Goal: Task Accomplishment & Management: Complete application form

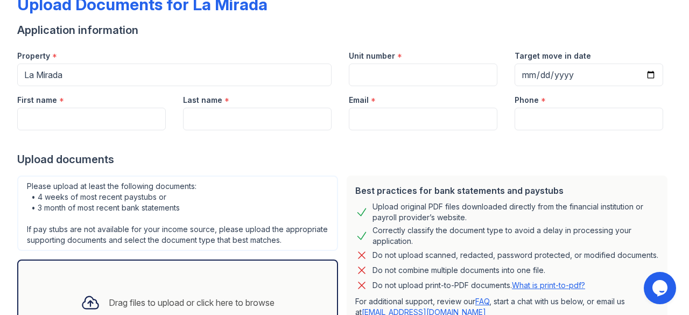
scroll to position [68, 0]
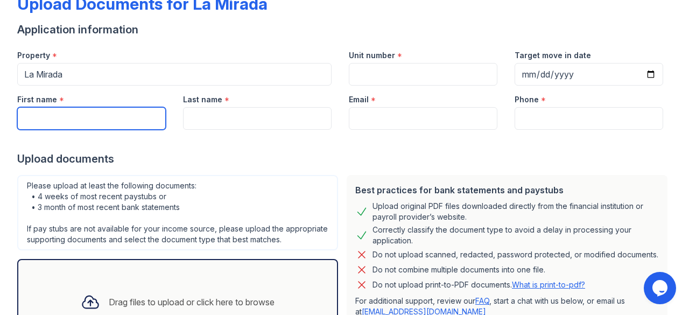
click at [147, 116] on input "First name" at bounding box center [91, 118] width 149 height 23
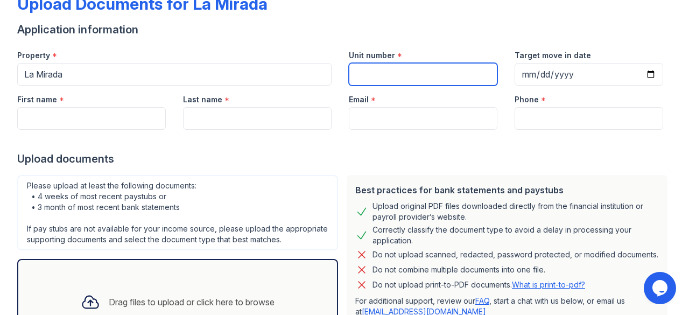
click at [387, 71] on input "Unit number" at bounding box center [423, 74] width 149 height 23
type input "560"
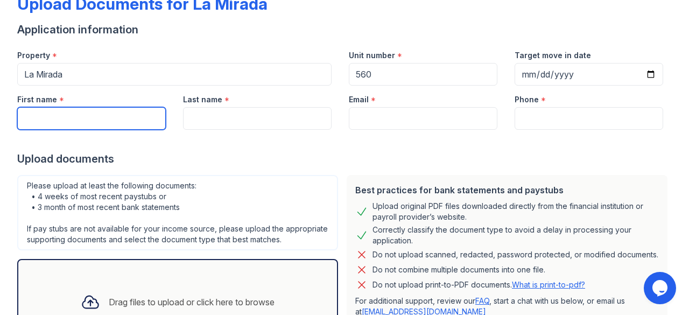
click at [132, 110] on input "First name" at bounding box center [91, 118] width 149 height 23
type input "Krystahl"
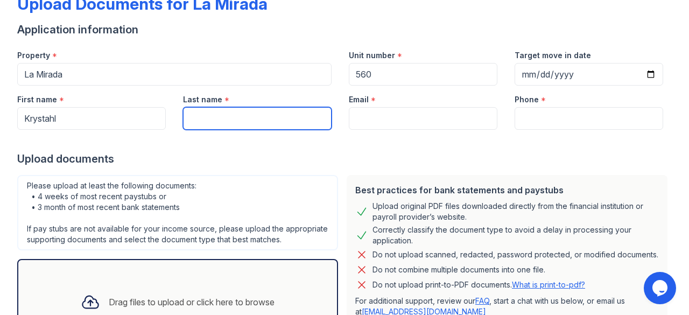
click at [229, 108] on input "Last name" at bounding box center [257, 118] width 149 height 23
type input "[PERSON_NAME]"
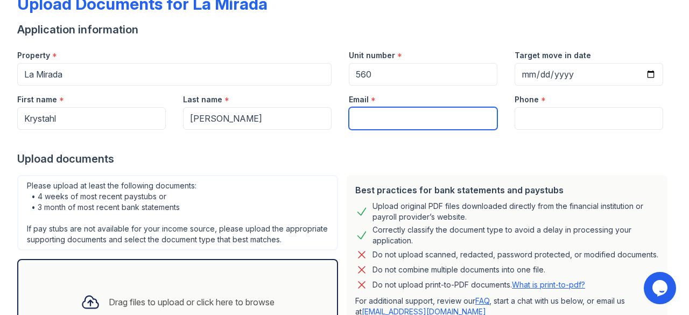
click at [383, 115] on input "Email" at bounding box center [423, 118] width 149 height 23
type input "[EMAIL_ADDRESS][PERSON_NAME][DOMAIN_NAME]"
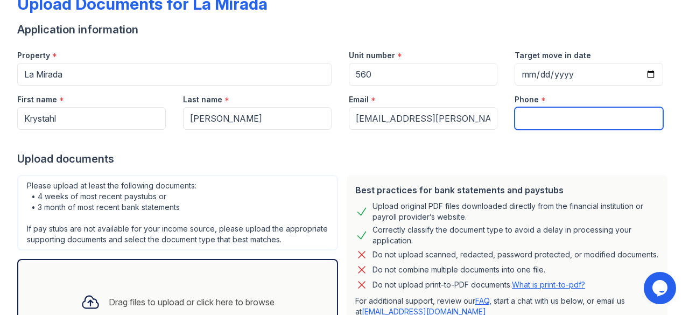
click at [552, 120] on input "Phone" at bounding box center [589, 118] width 149 height 23
type input "[PHONE_NUMBER]"
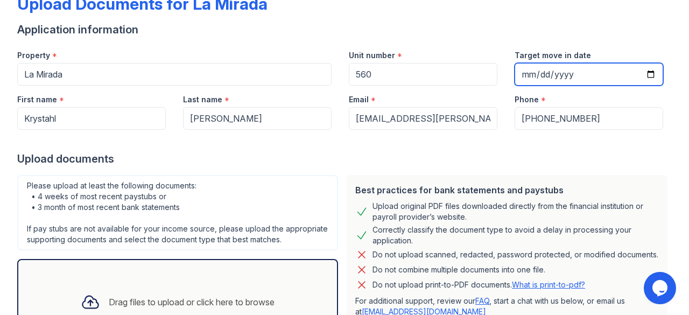
click at [571, 75] on input "Target move in date" at bounding box center [589, 74] width 149 height 23
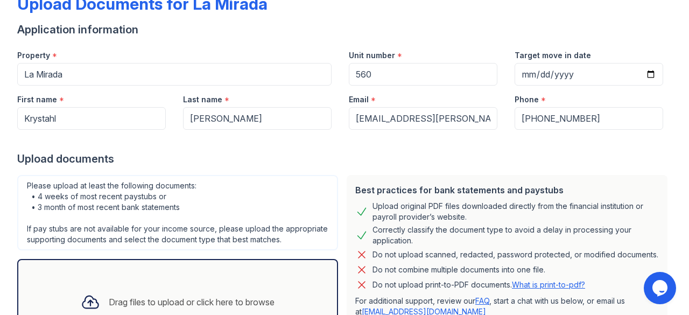
click at [480, 162] on div "Upload documents" at bounding box center [344, 158] width 655 height 15
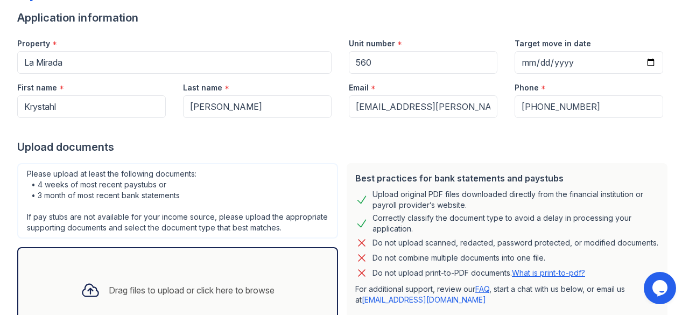
scroll to position [79, 0]
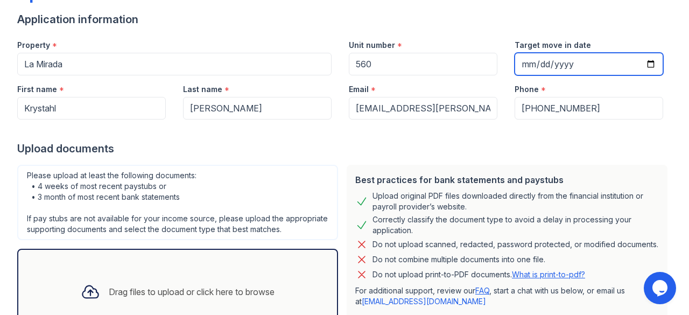
click at [524, 65] on input "Target move in date" at bounding box center [589, 64] width 149 height 23
type input "[DATE]"
click at [567, 156] on form "Application information Property * La Mirada Unit number * 560 Target move in d…" at bounding box center [344, 196] width 655 height 368
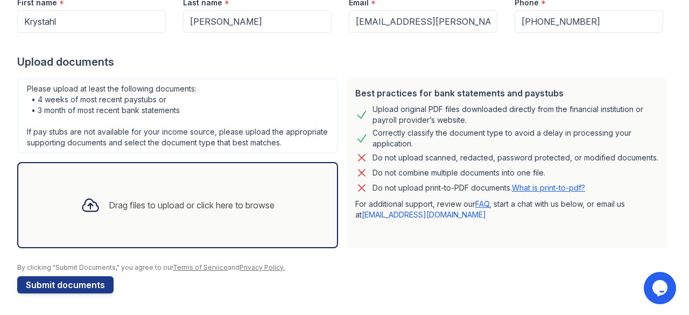
click at [200, 206] on div "Drag files to upload or click here to browse" at bounding box center [192, 205] width 166 height 13
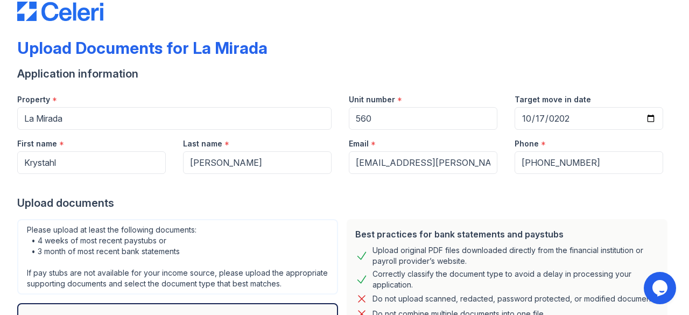
scroll to position [24, 0]
click at [357, 168] on input "[EMAIL_ADDRESS][PERSON_NAME][DOMAIN_NAME]" at bounding box center [423, 163] width 149 height 23
type input "[EMAIL_ADDRESS][PERSON_NAME][DOMAIN_NAME]"
click at [359, 192] on div at bounding box center [344, 186] width 655 height 22
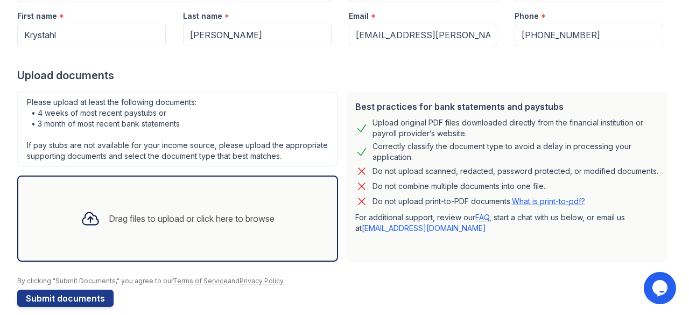
scroll to position [175, 0]
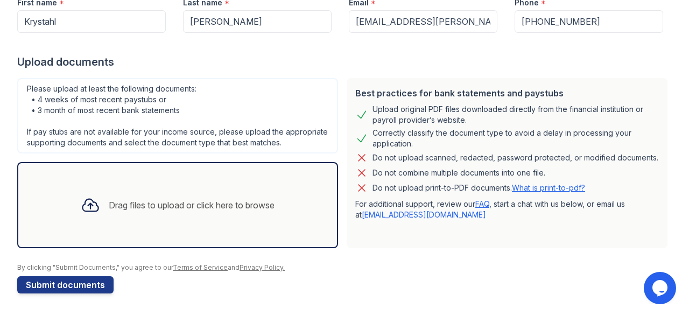
click at [89, 203] on icon at bounding box center [90, 205] width 16 height 12
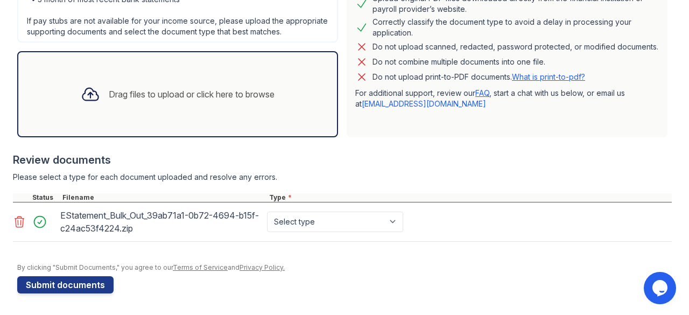
scroll to position [285, 0]
click at [19, 218] on icon at bounding box center [19, 221] width 13 height 13
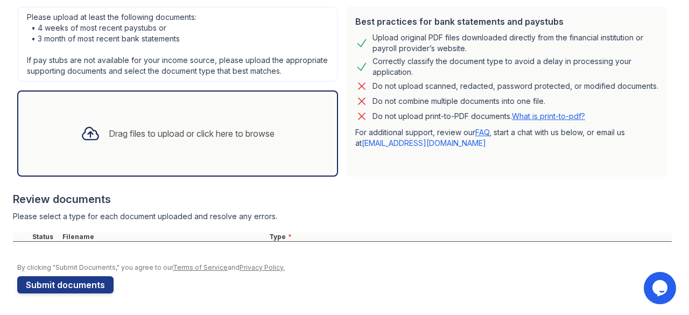
scroll to position [247, 0]
click at [83, 137] on icon at bounding box center [90, 133] width 19 height 19
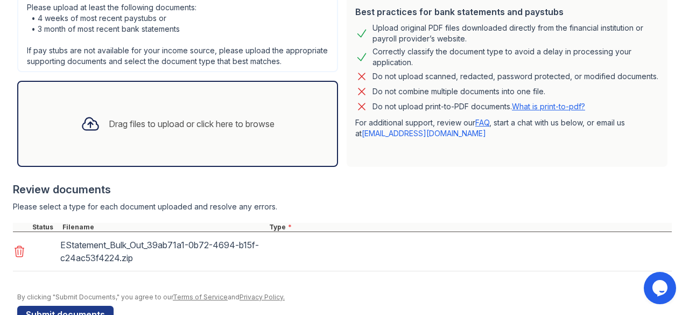
scroll to position [285, 0]
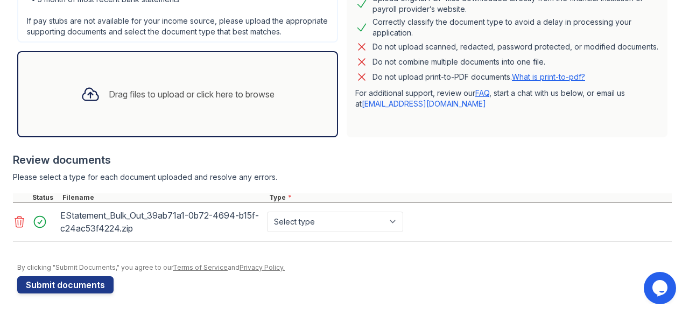
click at [16, 228] on icon at bounding box center [19, 221] width 13 height 13
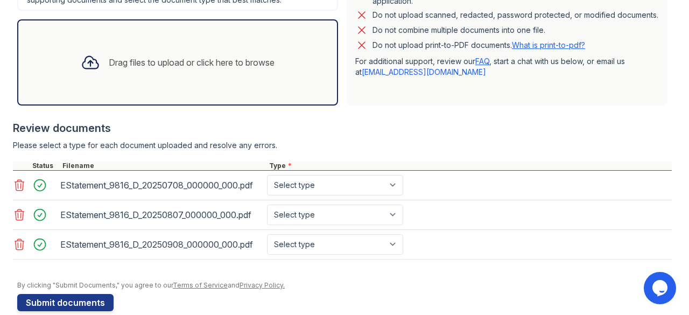
scroll to position [334, 0]
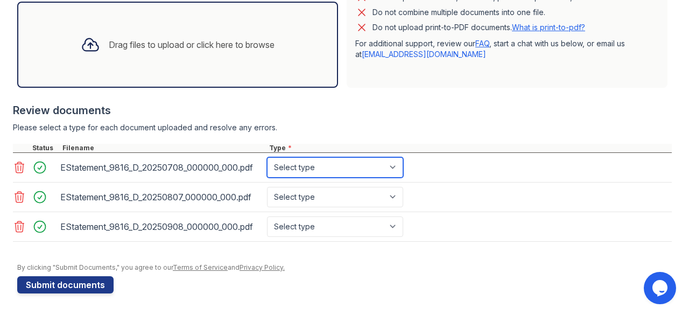
click at [336, 171] on select "Select type Paystub Bank Statement Offer Letter Tax Documents Benefit Award Let…" at bounding box center [335, 167] width 136 height 20
select select "bank_statement"
click at [267, 159] on select "Select type Paystub Bank Statement Offer Letter Tax Documents Benefit Award Let…" at bounding box center [335, 167] width 136 height 20
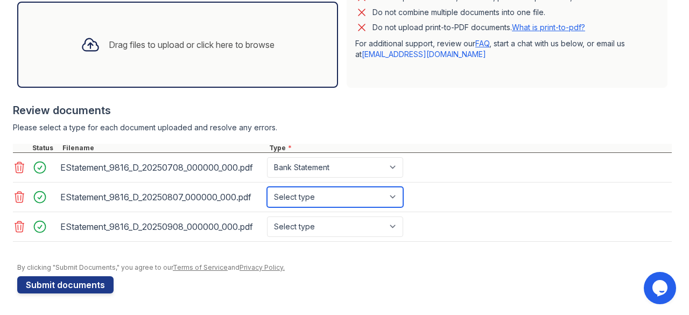
click at [323, 197] on select "Select type Paystub Bank Statement Offer Letter Tax Documents Benefit Award Let…" at bounding box center [335, 197] width 136 height 20
select select "bank_statement"
click at [267, 188] on select "Select type Paystub Bank Statement Offer Letter Tax Documents Benefit Award Let…" at bounding box center [335, 197] width 136 height 20
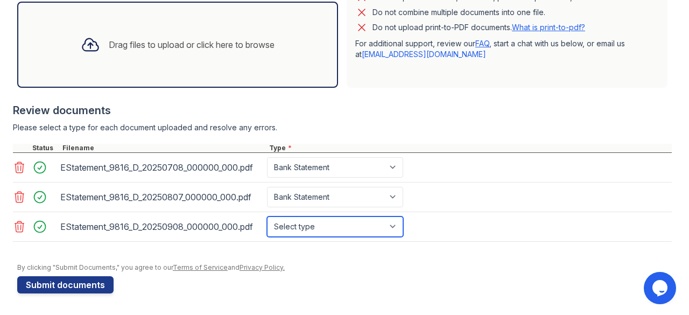
click at [309, 223] on select "Select type Paystub Bank Statement Offer Letter Tax Documents Benefit Award Let…" at bounding box center [335, 227] width 136 height 20
select select "bank_statement"
click at [267, 217] on select "Select type Paystub Bank Statement Offer Letter Tax Documents Benefit Award Let…" at bounding box center [335, 227] width 136 height 20
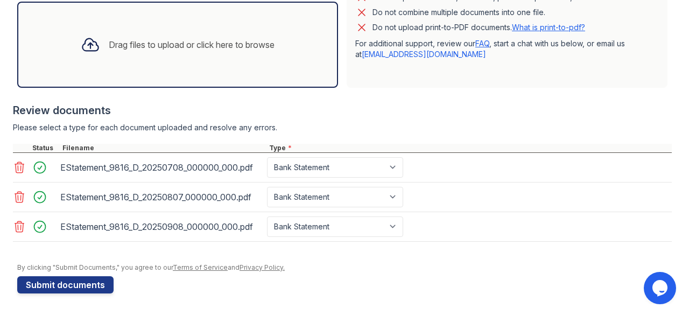
click at [420, 133] on div "Please select a type for each document uploaded and resolve any errors." at bounding box center [342, 127] width 659 height 11
click at [85, 284] on button "Submit documents" at bounding box center [65, 284] width 96 height 17
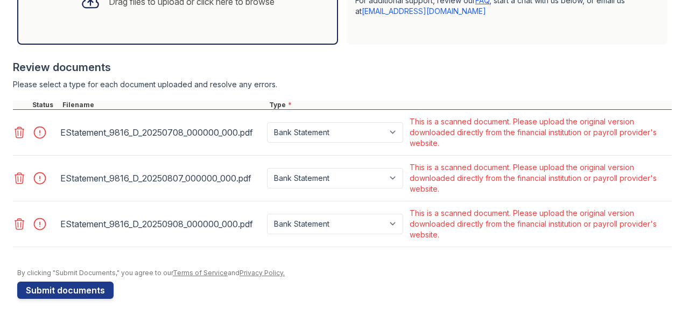
scroll to position [400, 0]
click at [18, 137] on icon at bounding box center [19, 132] width 9 height 11
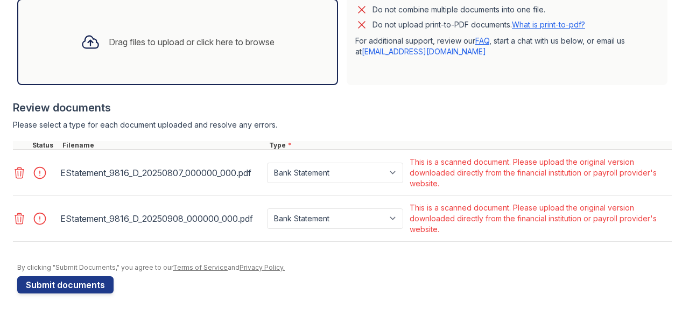
click at [18, 173] on icon at bounding box center [19, 173] width 9 height 11
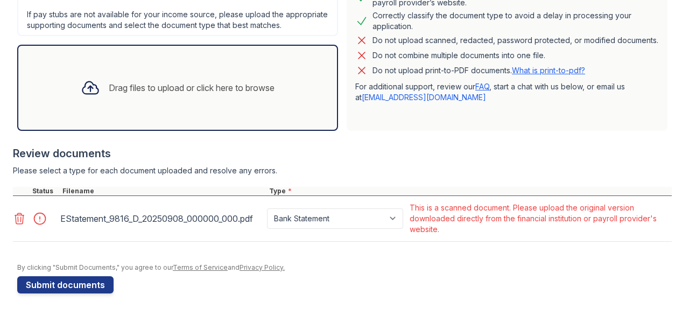
click at [19, 215] on icon at bounding box center [19, 218] width 13 height 13
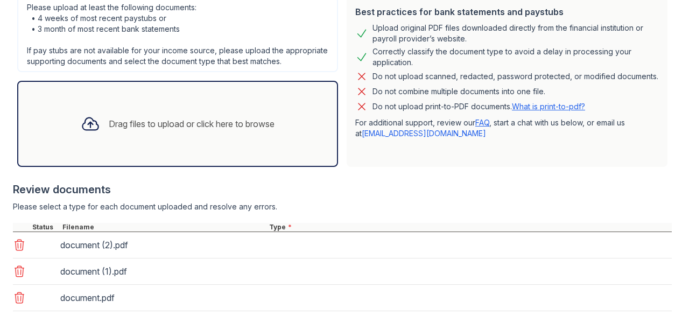
scroll to position [322, 0]
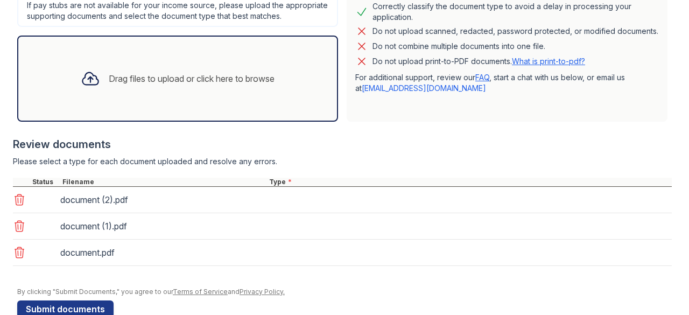
click at [154, 122] on div "Drag files to upload or click here to browse" at bounding box center [177, 79] width 321 height 86
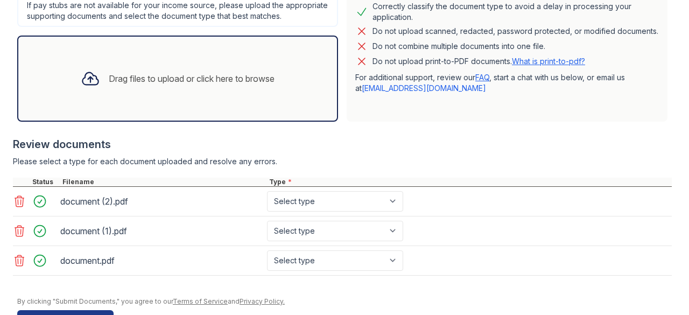
scroll to position [364, 0]
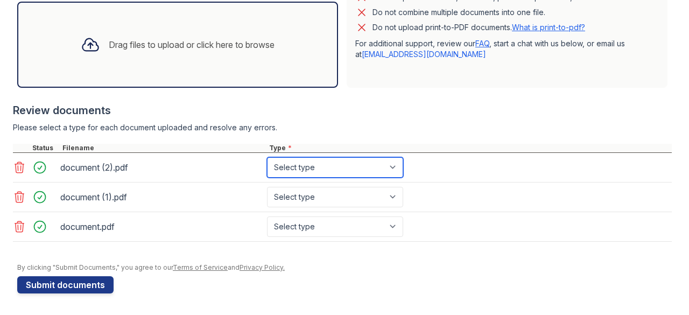
click at [331, 177] on select "Select type Paystub Bank Statement Offer Letter Tax Documents Benefit Award Let…" at bounding box center [335, 167] width 136 height 20
select select "bank_statement"
click at [267, 159] on select "Select type Paystub Bank Statement Offer Letter Tax Documents Benefit Award Let…" at bounding box center [335, 167] width 136 height 20
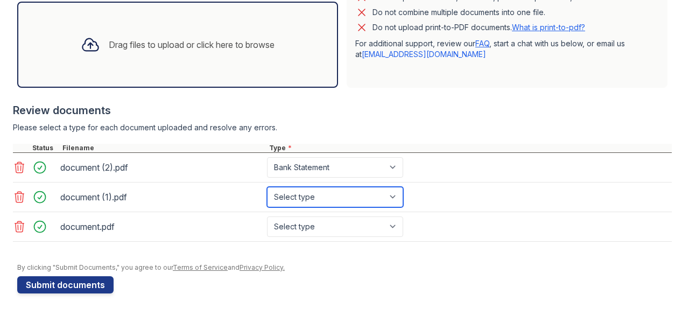
click at [318, 204] on select "Select type Paystub Bank Statement Offer Letter Tax Documents Benefit Award Let…" at bounding box center [335, 197] width 136 height 20
select select "bank_statement"
click at [267, 188] on select "Select type Paystub Bank Statement Offer Letter Tax Documents Benefit Award Let…" at bounding box center [335, 197] width 136 height 20
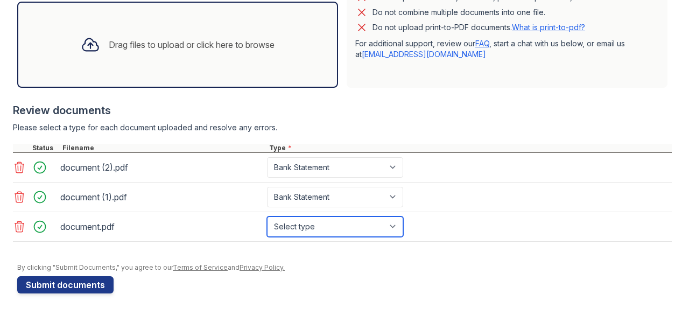
click at [320, 231] on select "Select type Paystub Bank Statement Offer Letter Tax Documents Benefit Award Let…" at bounding box center [335, 227] width 136 height 20
click at [267, 217] on select "Select type Paystub Bank Statement Offer Letter Tax Documents Benefit Award Let…" at bounding box center [335, 227] width 136 height 20
click at [320, 222] on select "Select type Paystub Bank Statement Offer Letter Tax Documents Benefit Award Let…" at bounding box center [335, 227] width 136 height 20
select select "bank_statement"
click at [267, 217] on select "Select type Paystub Bank Statement Offer Letter Tax Documents Benefit Award Let…" at bounding box center [335, 227] width 136 height 20
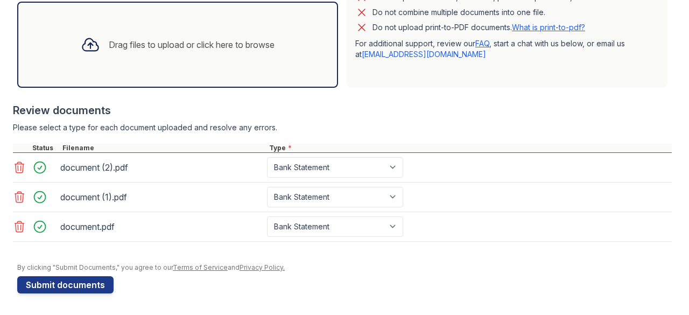
click at [250, 263] on div "By clicking "Submit Documents," you agree to our Terms of Service and Privacy P…" at bounding box center [344, 267] width 655 height 9
click at [94, 287] on button "Submit documents" at bounding box center [65, 284] width 96 height 17
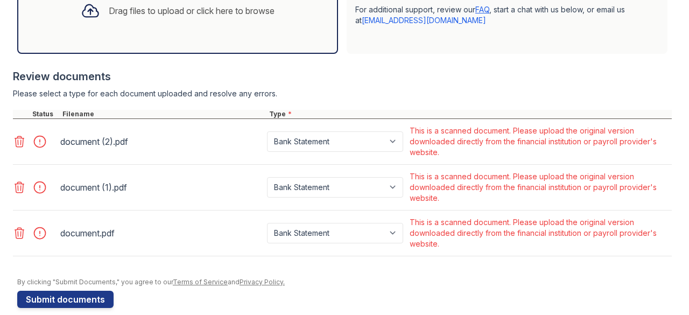
scroll to position [390, 0]
